Goal: Information Seeking & Learning: Understand process/instructions

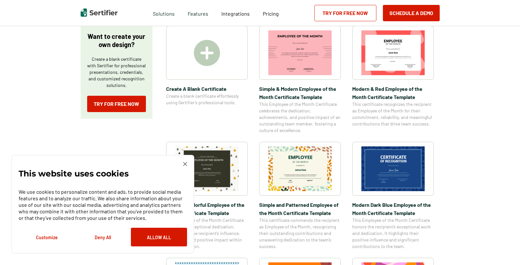
scroll to position [131, 0]
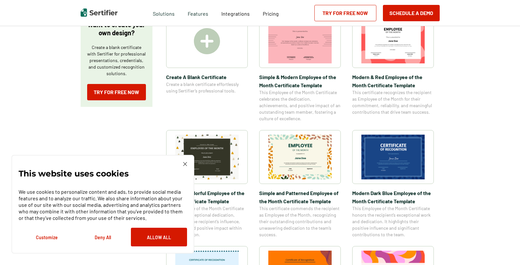
click at [184, 163] on img at bounding box center [185, 164] width 4 height 4
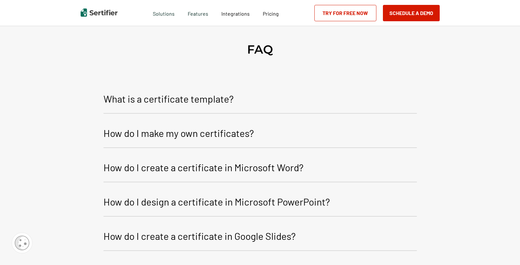
scroll to position [751, 0]
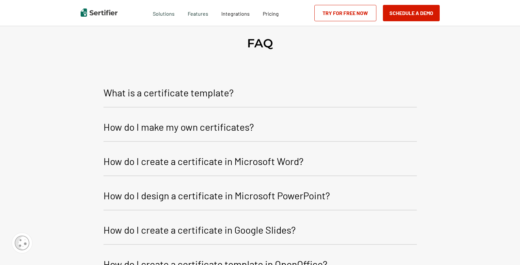
click at [285, 160] on p "How do I create a certificate in Microsoft Word?" at bounding box center [203, 161] width 200 height 16
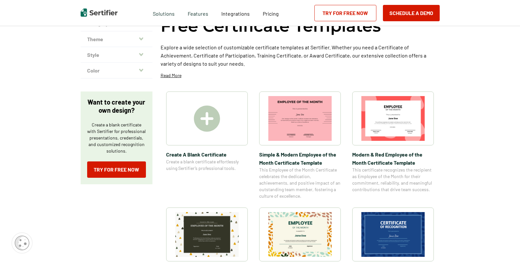
scroll to position [33, 0]
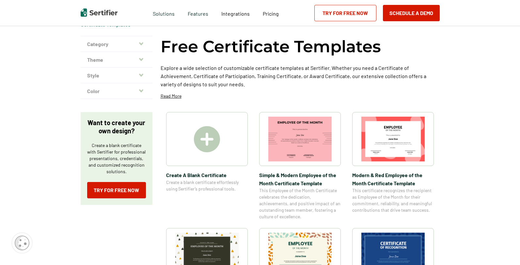
click at [213, 139] on img at bounding box center [207, 139] width 26 height 26
